Goal: Contribute content

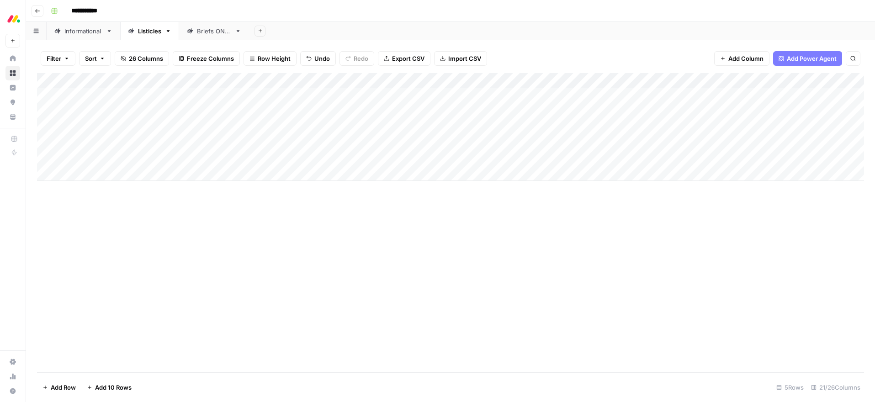
click at [84, 33] on div "Informational" at bounding box center [83, 30] width 38 height 9
click at [89, 311] on div "Add Column" at bounding box center [450, 204] width 827 height 263
click at [95, 314] on div "Add Column" at bounding box center [450, 204] width 827 height 263
type textarea "**********"
click at [208, 362] on div "Add Column" at bounding box center [450, 222] width 827 height 299
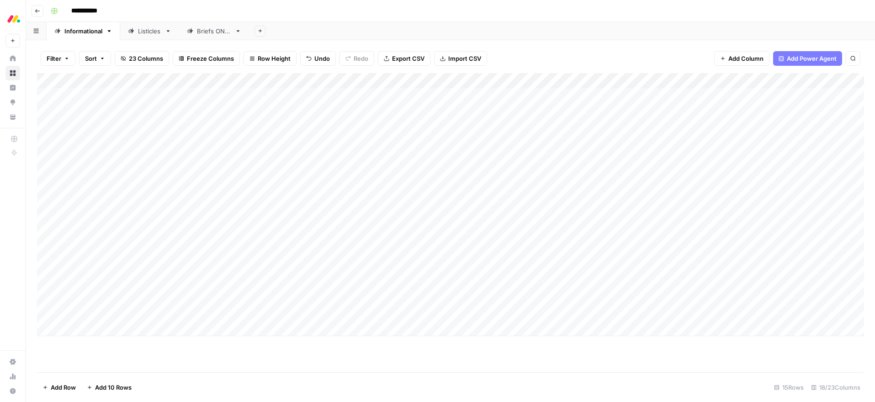
click at [181, 313] on div "Add Column" at bounding box center [450, 204] width 827 height 263
click at [173, 313] on div "Add Column" at bounding box center [450, 204] width 827 height 263
drag, startPoint x: 179, startPoint y: 348, endPoint x: 196, endPoint y: 347, distance: 17.4
click at [179, 348] on button "CRM" at bounding box center [175, 348] width 21 height 11
click at [279, 347] on div "Add Column" at bounding box center [450, 222] width 827 height 299
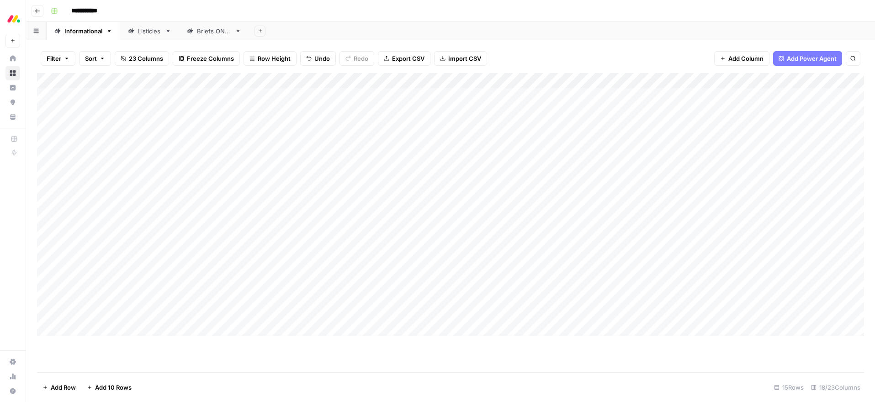
click at [390, 313] on div "Add Column" at bounding box center [450, 204] width 827 height 263
click at [95, 330] on div "Add Column" at bounding box center [450, 204] width 827 height 263
click at [93, 328] on textarea at bounding box center [142, 329] width 146 height 13
type textarea "**********"
click at [217, 366] on div "Add Column" at bounding box center [450, 222] width 827 height 299
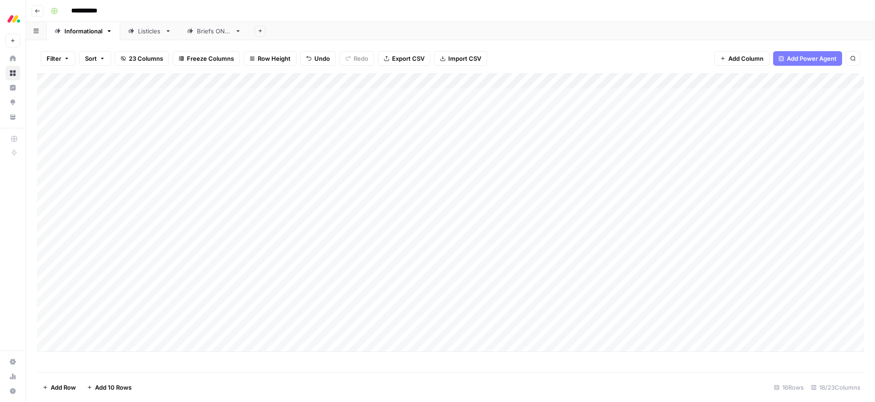
click at [170, 329] on div "Add Column" at bounding box center [450, 212] width 827 height 279
click at [170, 328] on div "Add Column" at bounding box center [450, 212] width 827 height 279
click at [177, 361] on button "CRM" at bounding box center [175, 364] width 21 height 11
click at [386, 331] on div "Add Column" at bounding box center [450, 212] width 827 height 279
click at [79, 34] on div "Informational" at bounding box center [83, 30] width 38 height 9
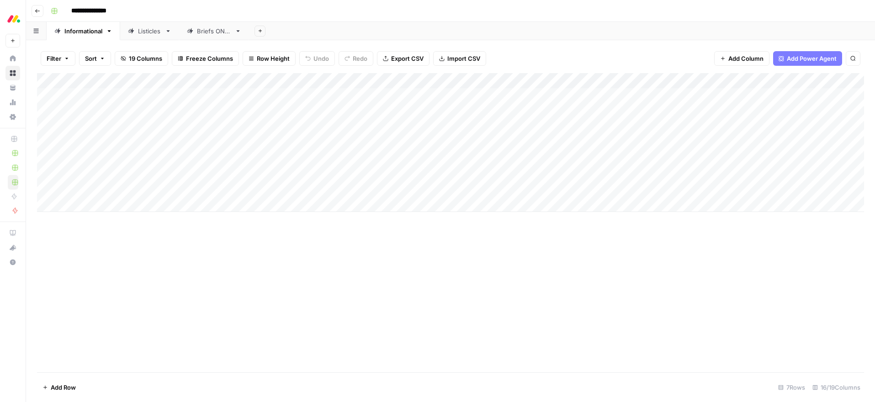
click at [85, 186] on div "Add Column" at bounding box center [450, 142] width 827 height 139
click at [87, 188] on div "Add Column" at bounding box center [450, 142] width 827 height 139
type textarea "**********"
click at [190, 255] on div "Add Column" at bounding box center [450, 222] width 827 height 299
click at [208, 187] on div "Add Column" at bounding box center [450, 142] width 827 height 139
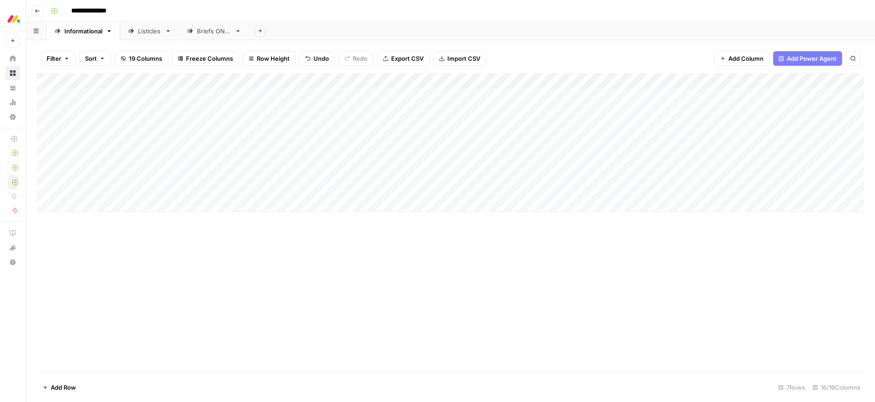
click at [213, 187] on div "Add Column" at bounding box center [450, 142] width 827 height 139
click at [128, 260] on div "Add Column" at bounding box center [450, 222] width 827 height 299
click at [328, 189] on div "Add Column" at bounding box center [450, 142] width 827 height 139
click at [331, 188] on div "Add Column" at bounding box center [450, 142] width 827 height 139
click at [339, 260] on button "service" at bounding box center [343, 257] width 28 height 11
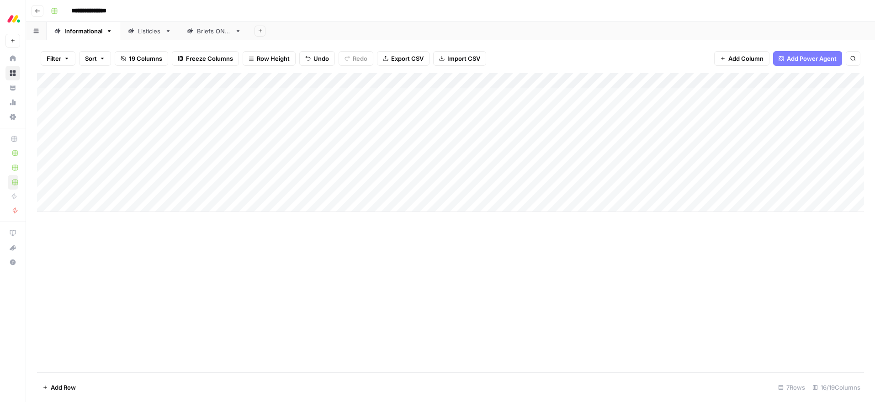
drag, startPoint x: 464, startPoint y: 256, endPoint x: 463, endPoint y: 252, distance: 4.6
click at [464, 256] on div "Add Column" at bounding box center [450, 222] width 827 height 299
click at [435, 187] on div "Add Column" at bounding box center [450, 142] width 827 height 139
click at [460, 191] on div "Add Column" at bounding box center [450, 142] width 827 height 139
click at [97, 203] on div "Add Column" at bounding box center [450, 142] width 827 height 139
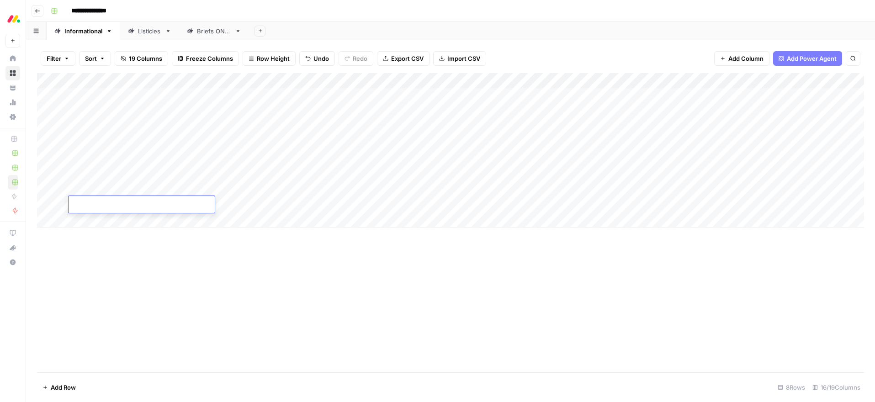
click at [95, 203] on textarea at bounding box center [142, 205] width 146 height 13
type textarea "**********"
click at [207, 280] on div "Add Column" at bounding box center [450, 222] width 827 height 299
click at [336, 203] on div "Add Column" at bounding box center [450, 150] width 827 height 154
click at [334, 203] on div "Add Column" at bounding box center [450, 150] width 827 height 154
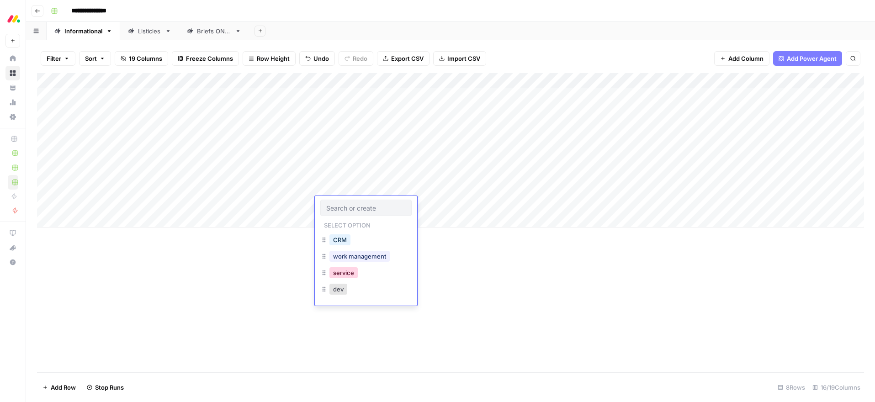
click at [346, 276] on button "service" at bounding box center [343, 272] width 28 height 11
drag, startPoint x: 493, startPoint y: 271, endPoint x: 486, endPoint y: 264, distance: 10.0
click at [493, 271] on div "Add Column" at bounding box center [450, 222] width 827 height 299
click at [424, 204] on div "Add Column" at bounding box center [450, 150] width 827 height 154
click at [457, 206] on div "Add Column" at bounding box center [450, 150] width 827 height 154
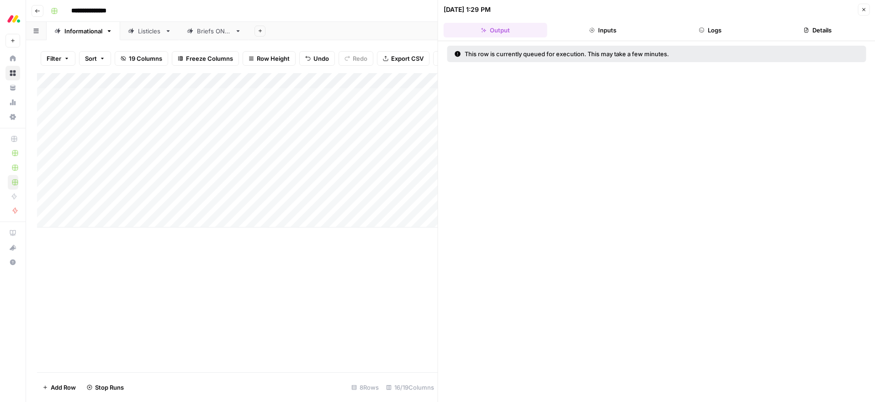
drag, startPoint x: 867, startPoint y: 11, endPoint x: 847, endPoint y: 36, distance: 31.2
click at [867, 11] on button "Close" at bounding box center [864, 10] width 12 height 12
